Goal: Transaction & Acquisition: Purchase product/service

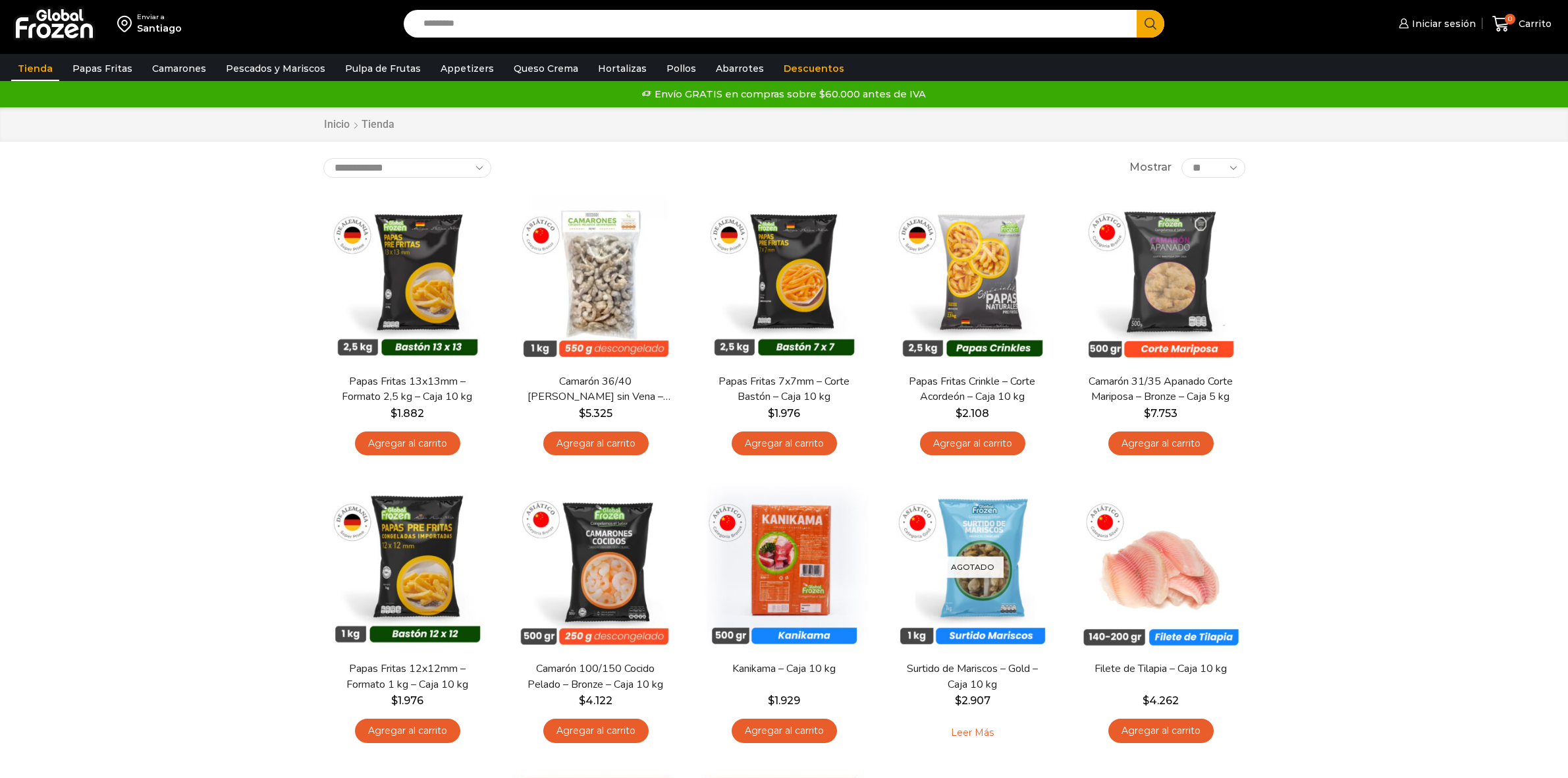
click at [799, 53] on div "Enviar a [GEOGRAPHIC_DATA] Search input Search Iniciar sesión *" at bounding box center [784, 27] width 1568 height 54
click at [796, 71] on link "Descuentos" at bounding box center [813, 69] width 74 height 25
click at [796, 66] on link "Descuentos" at bounding box center [813, 69] width 74 height 25
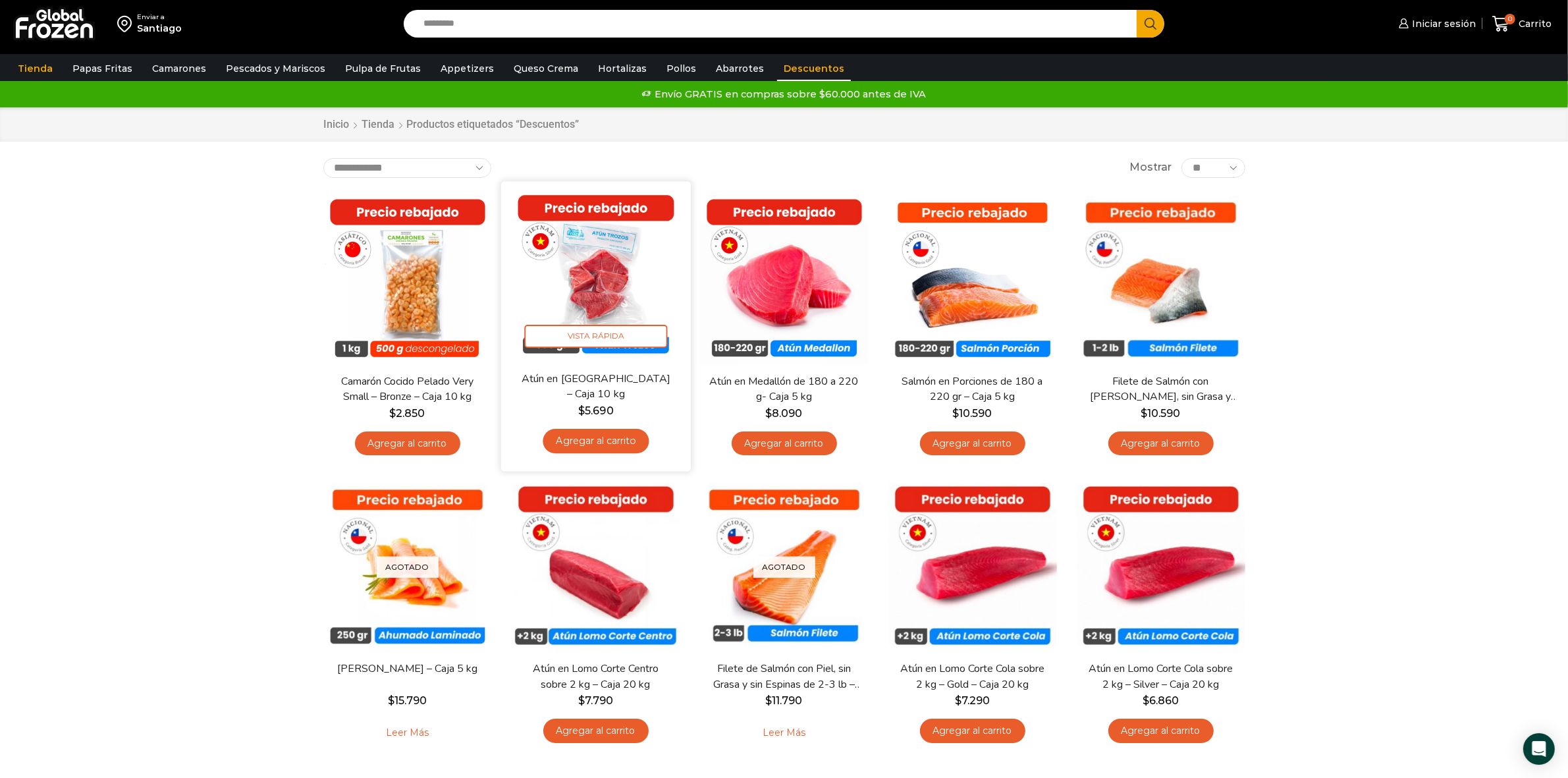
click at [575, 280] on img at bounding box center [596, 276] width 170 height 170
